Goal: Find specific page/section: Find specific page/section

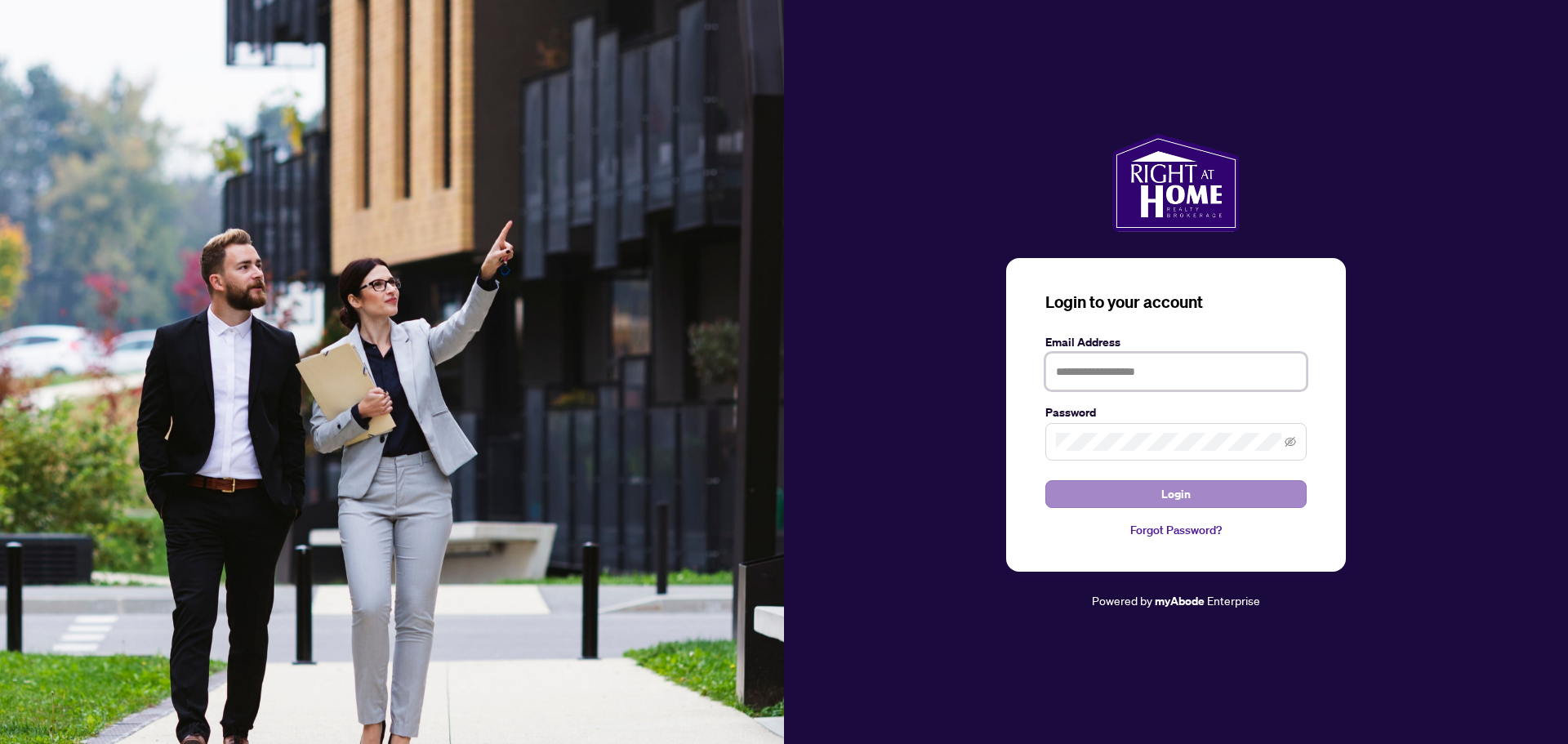
type input "**********"
click at [1199, 489] on button "Login" at bounding box center [1176, 493] width 262 height 28
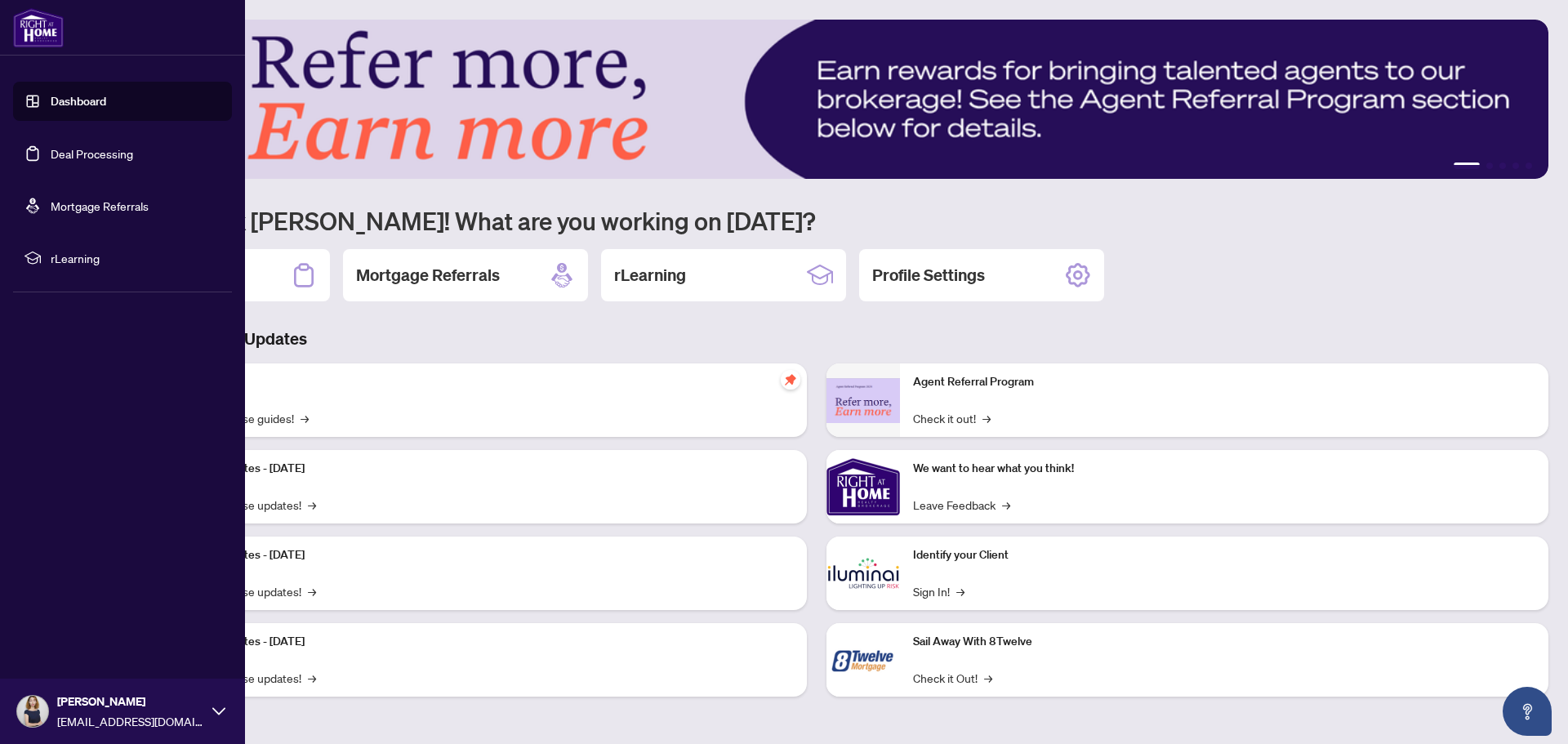
click at [50, 98] on link "Dashboard" at bounding box center [78, 101] width 55 height 14
click at [61, 161] on link "Deal Processing" at bounding box center [91, 153] width 83 height 14
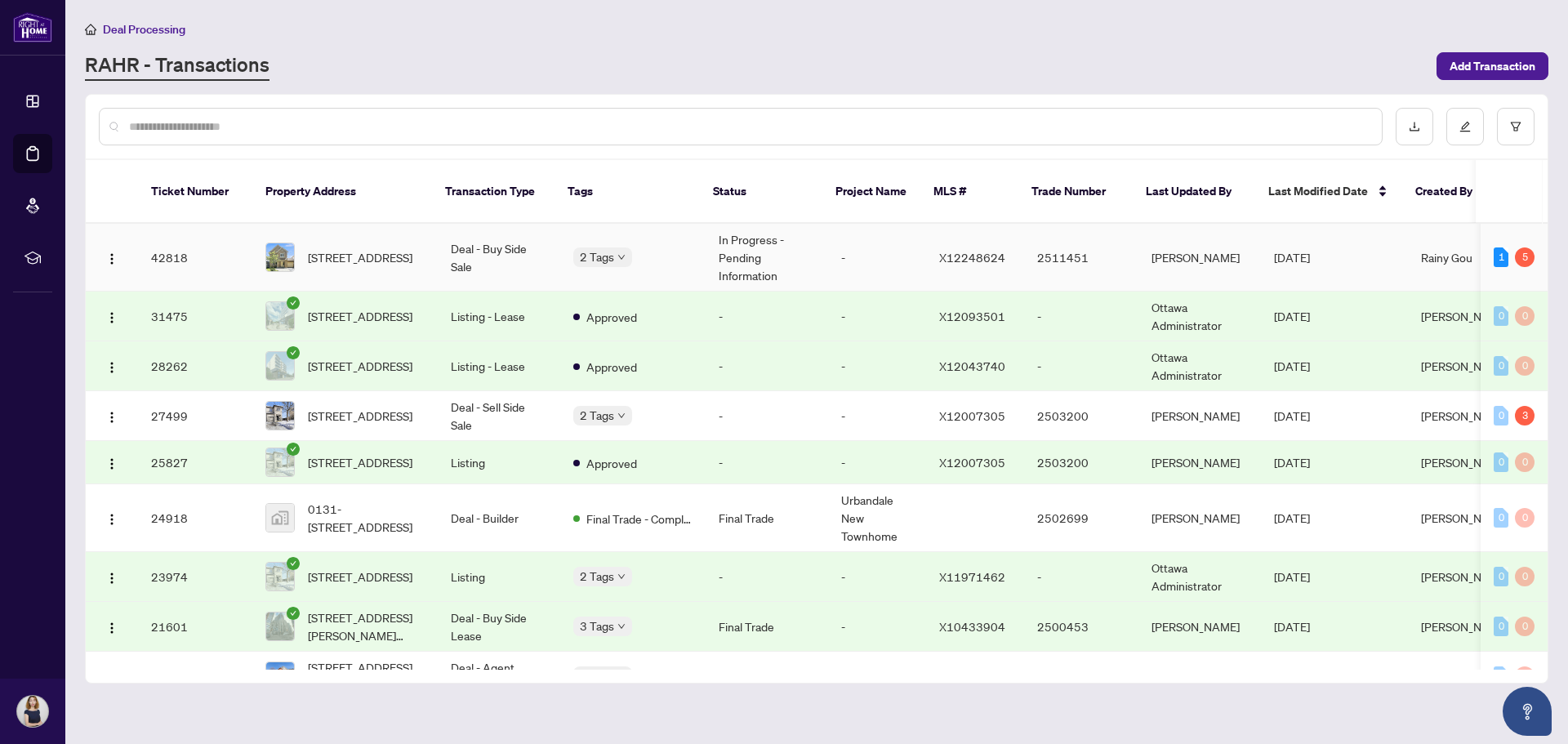
click at [651, 223] on td "2 Tags" at bounding box center [633, 257] width 146 height 68
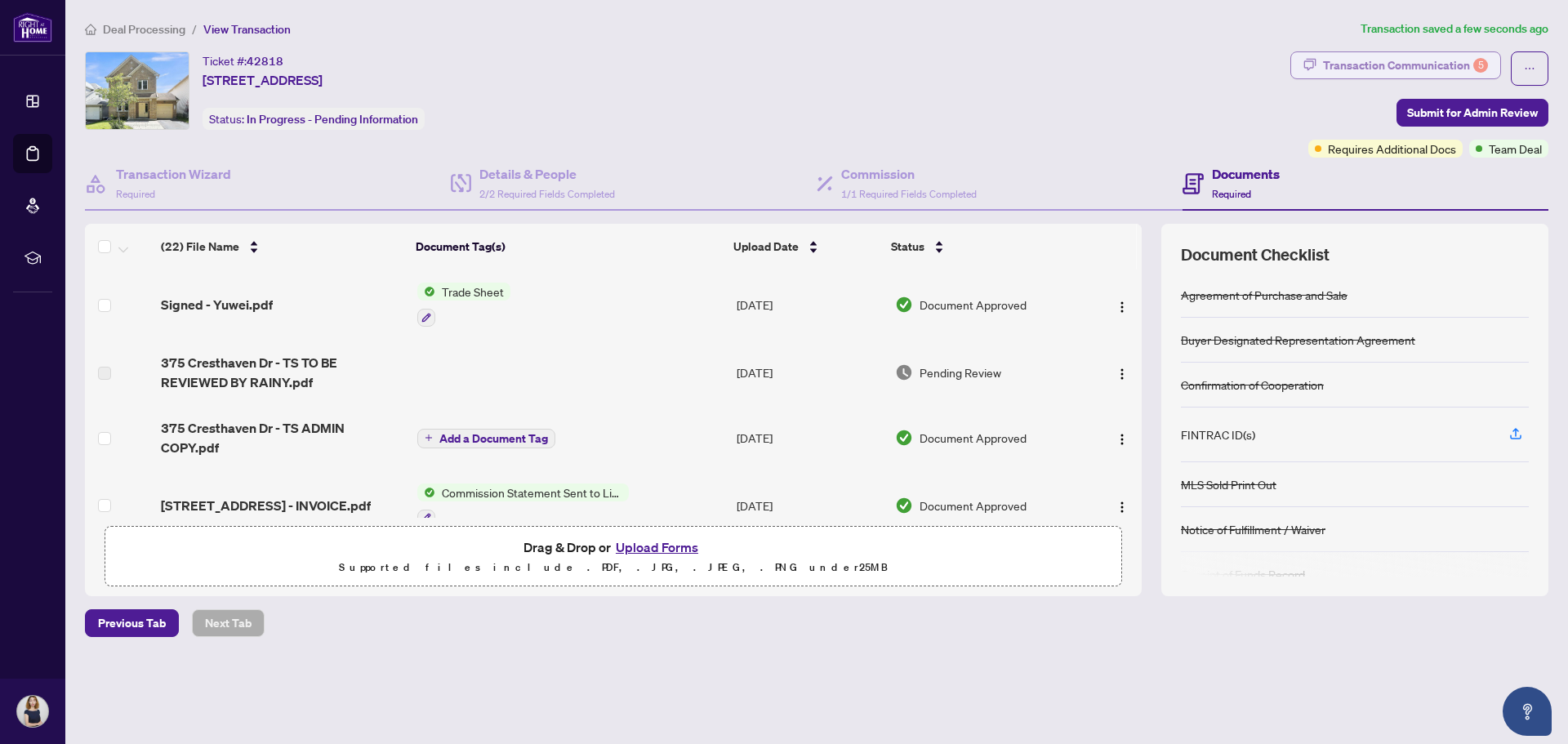
click at [1477, 67] on div "5" at bounding box center [1480, 65] width 14 height 14
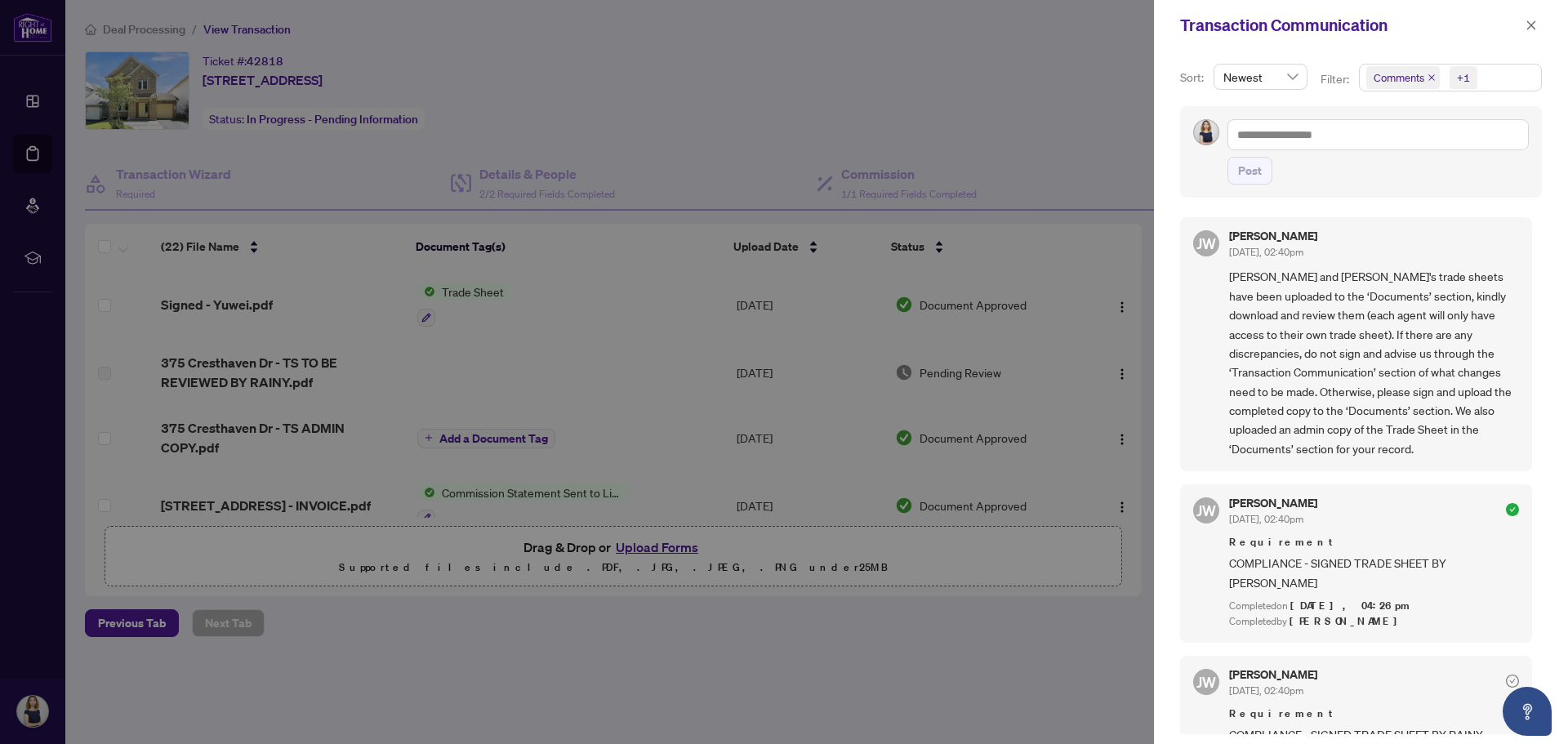
click at [1459, 78] on div "+1" at bounding box center [1463, 77] width 13 height 16
click at [1276, 78] on span "Newest" at bounding box center [1260, 77] width 74 height 25
click at [1293, 79] on span "Newest" at bounding box center [1260, 77] width 74 height 25
click at [1304, 45] on div "Transaction Communication" at bounding box center [1362, 25] width 414 height 50
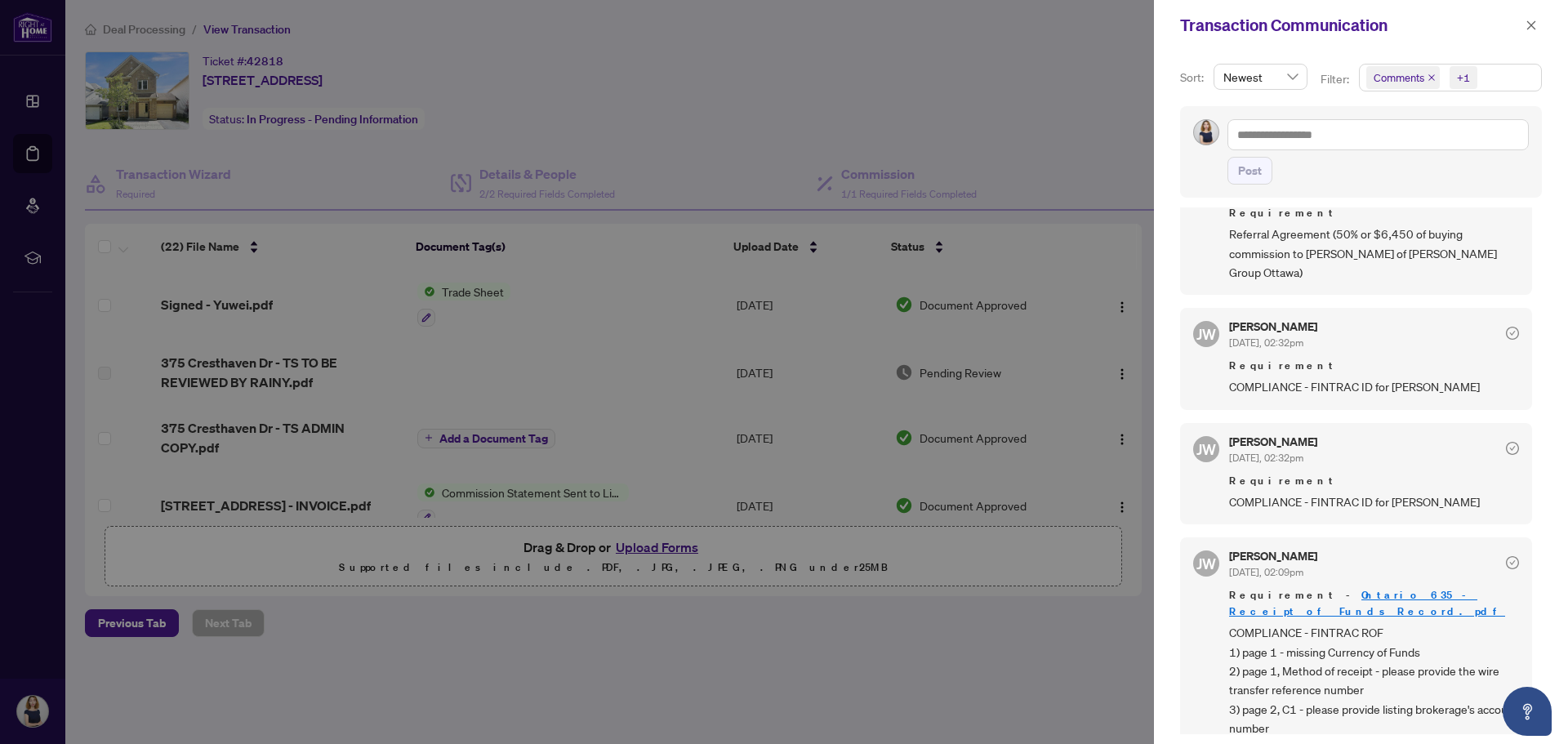
scroll to position [3, 0]
click at [1536, 20] on icon "close" at bounding box center [1531, 25] width 11 height 11
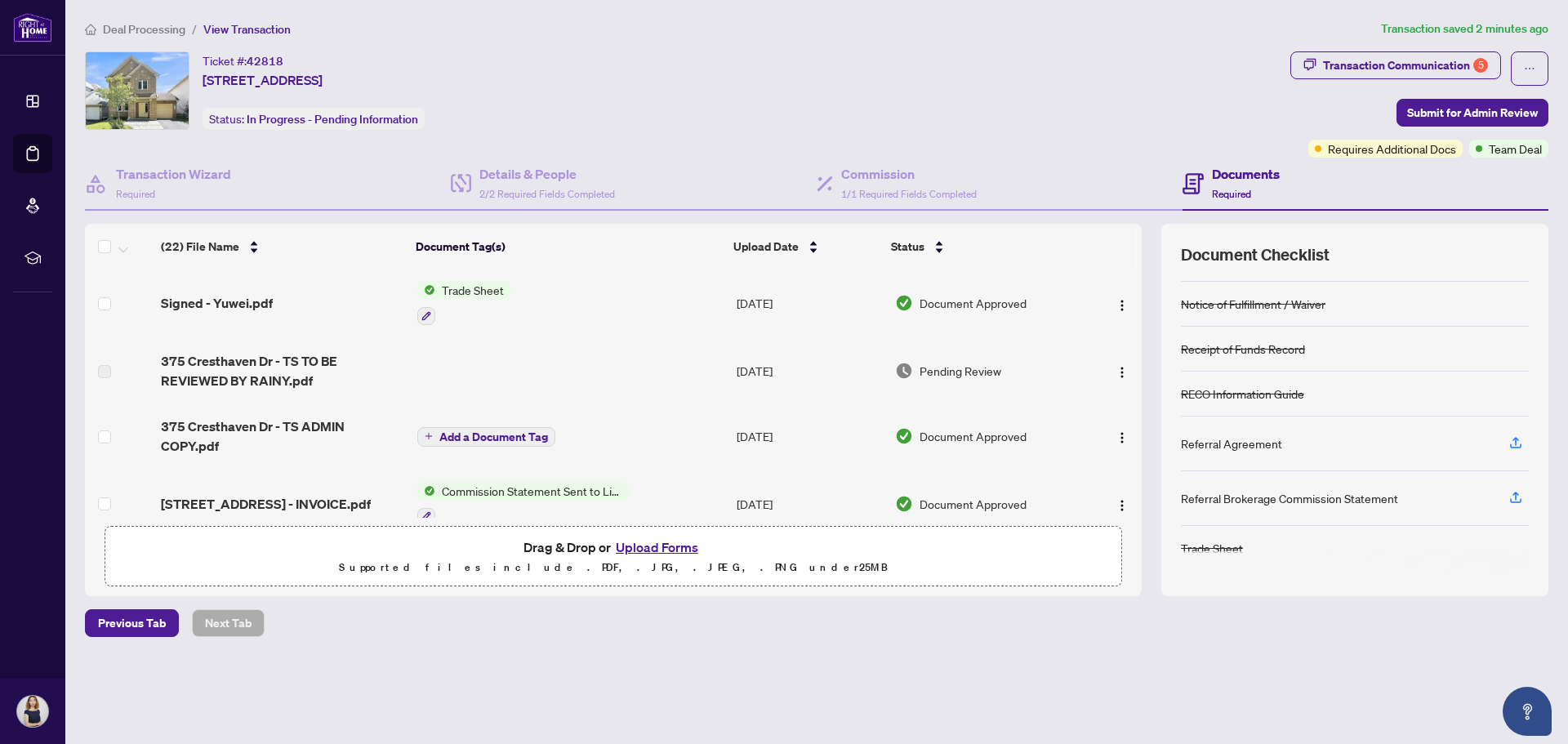
scroll to position [0, 0]
